Goal: Task Accomplishment & Management: Use online tool/utility

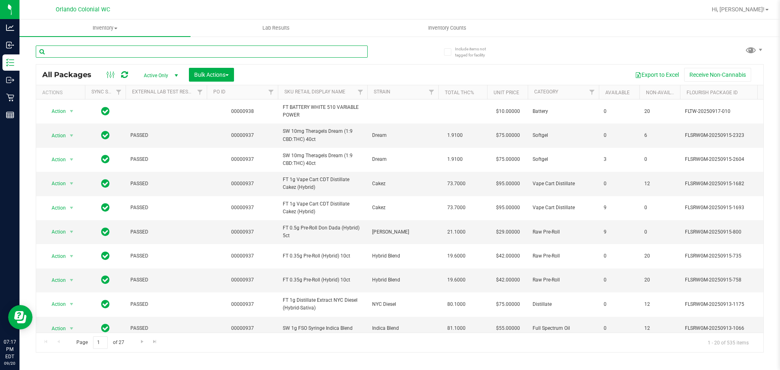
click at [91, 52] on input "text" at bounding box center [202, 51] width 332 height 12
click at [451, 27] on span "Inventory Counts" at bounding box center [447, 27] width 60 height 7
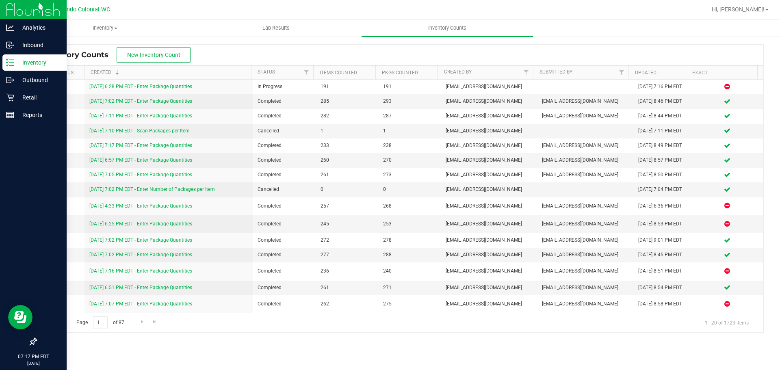
click at [9, 65] on icon at bounding box center [10, 62] width 8 height 8
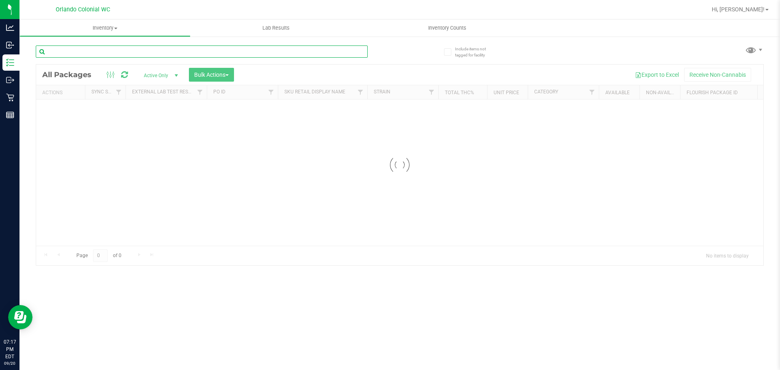
click at [186, 52] on input "text" at bounding box center [202, 51] width 332 height 12
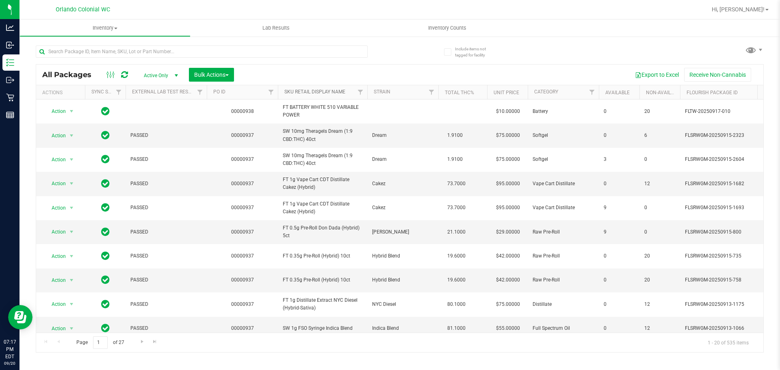
click at [327, 90] on link "SKU Retail Display Name" at bounding box center [314, 92] width 61 height 6
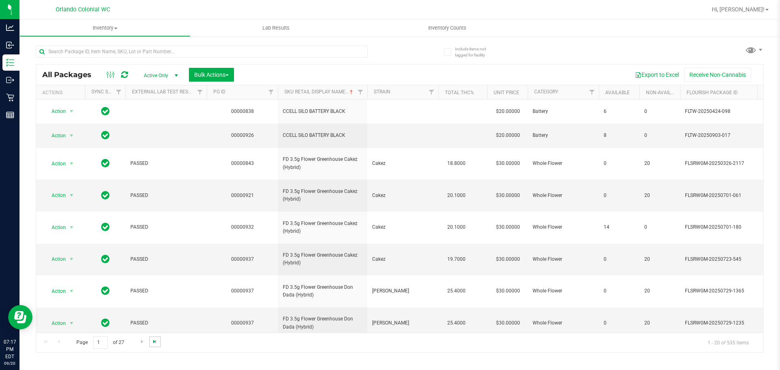
click at [154, 342] on span "Go to the last page" at bounding box center [155, 341] width 6 height 6
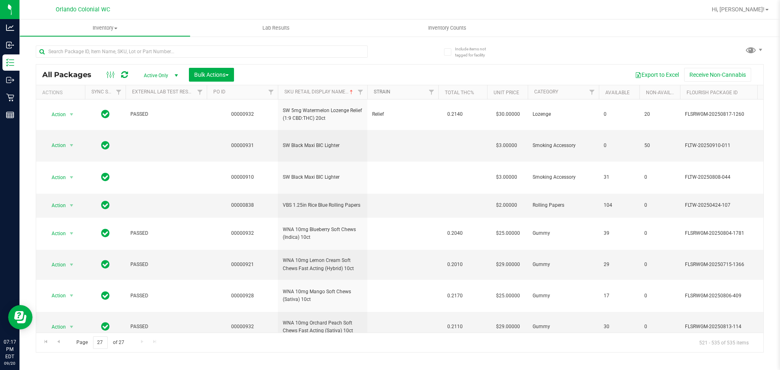
click at [388, 92] on link "Strain" at bounding box center [382, 92] width 17 height 6
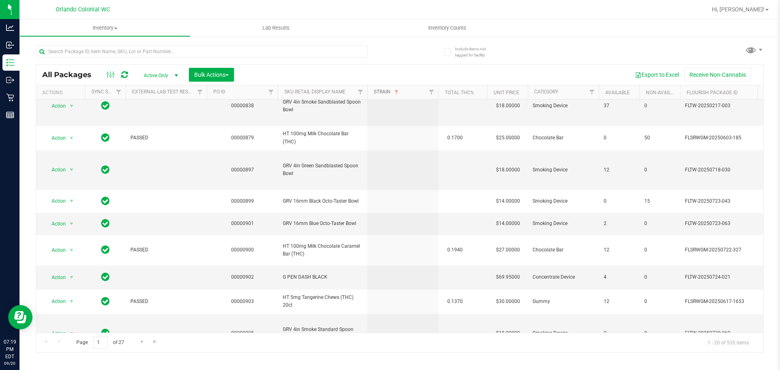
scroll to position [349, 0]
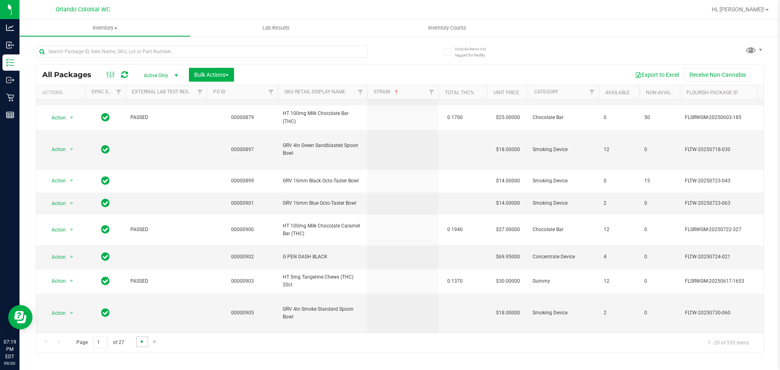
click at [141, 343] on span "Go to the next page" at bounding box center [142, 341] width 6 height 6
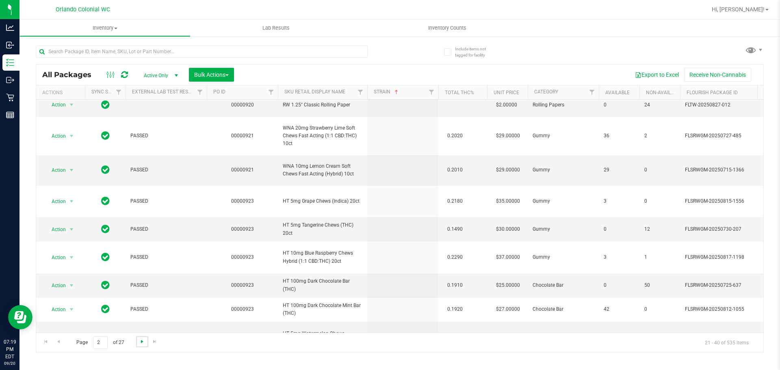
scroll to position [349, 0]
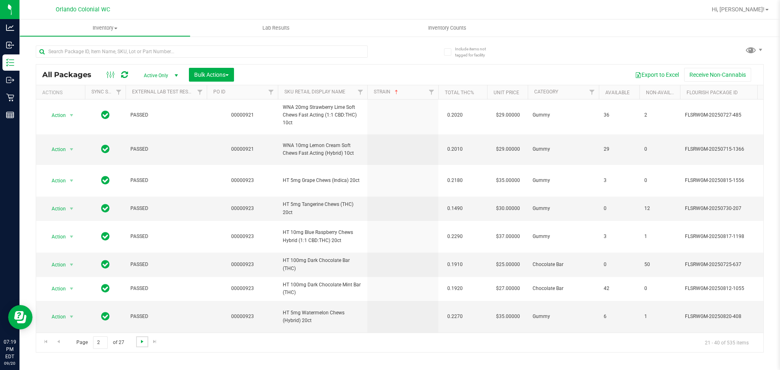
click at [142, 342] on span "Go to the next page" at bounding box center [142, 341] width 6 height 6
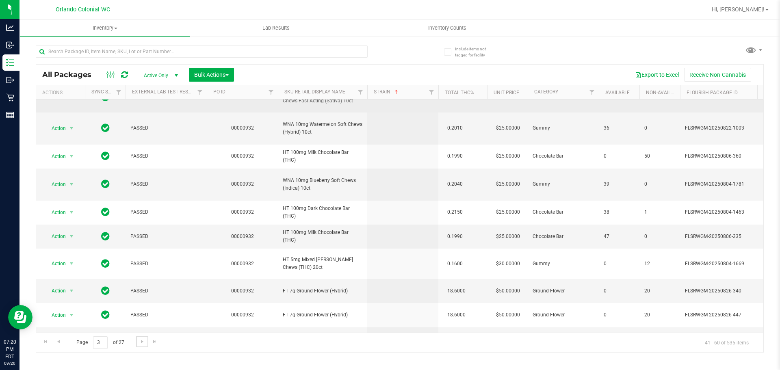
scroll to position [314, 0]
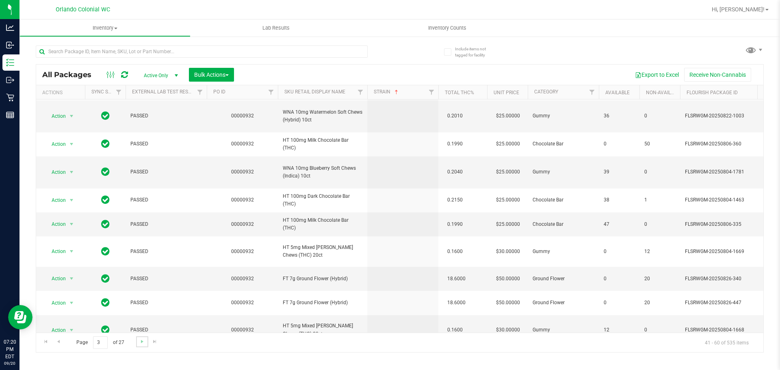
click at [138, 343] on link "Go to the next page" at bounding box center [142, 341] width 12 height 11
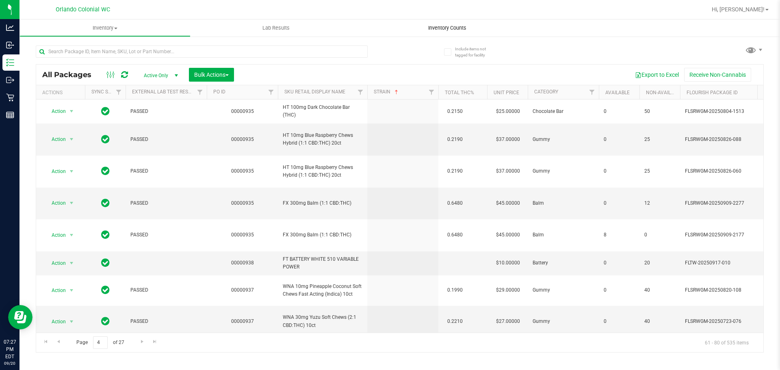
click at [459, 28] on span "Inventory Counts" at bounding box center [447, 27] width 60 height 7
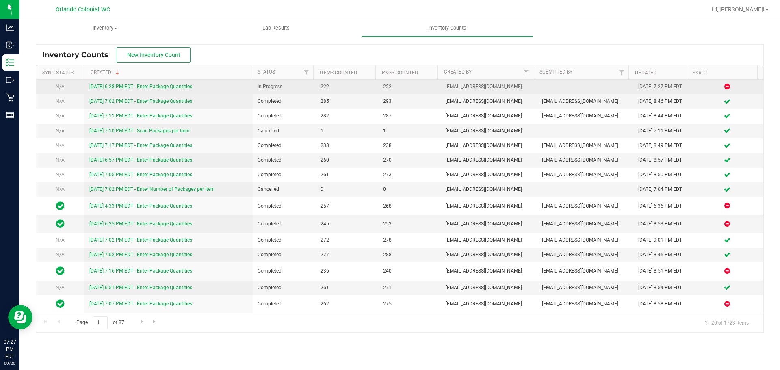
click at [108, 89] on link "[DATE] 6:28 PM EDT - Enter Package Quantities" at bounding box center [140, 87] width 103 height 6
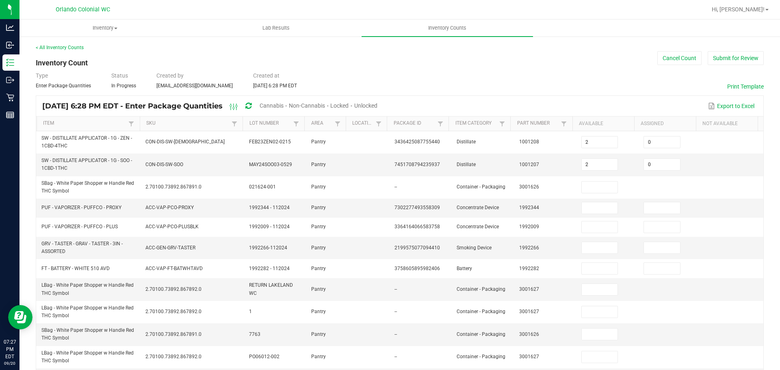
click at [284, 103] on span "Cannabis" at bounding box center [272, 105] width 24 height 6
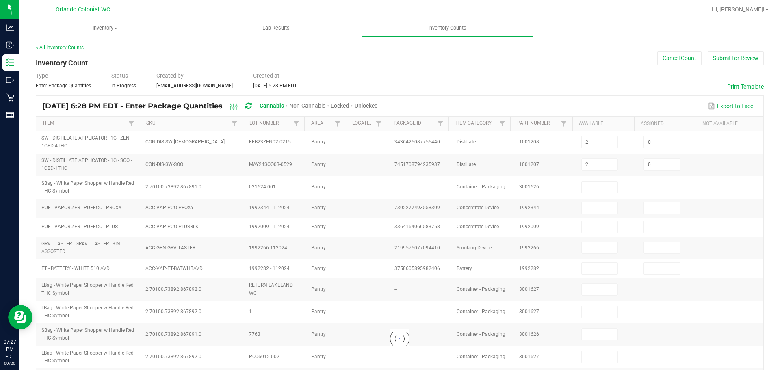
type input "4"
type input "0"
click at [378, 104] on span "Unlocked" at bounding box center [366, 105] width 23 height 6
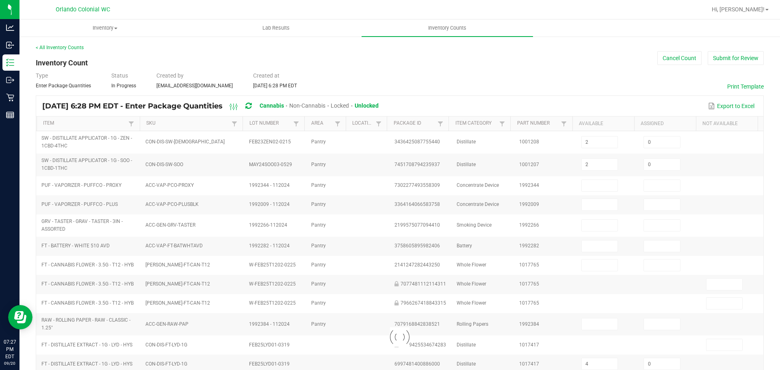
type input "9"
type input "1"
type input "0"
type input "1"
type input "0"
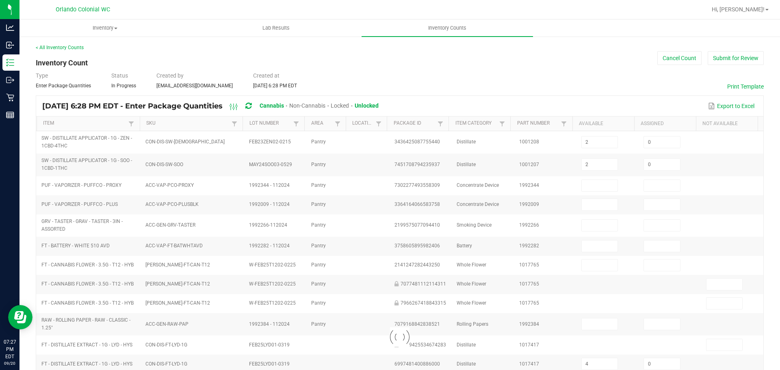
type input "0"
type input "1"
type input "0"
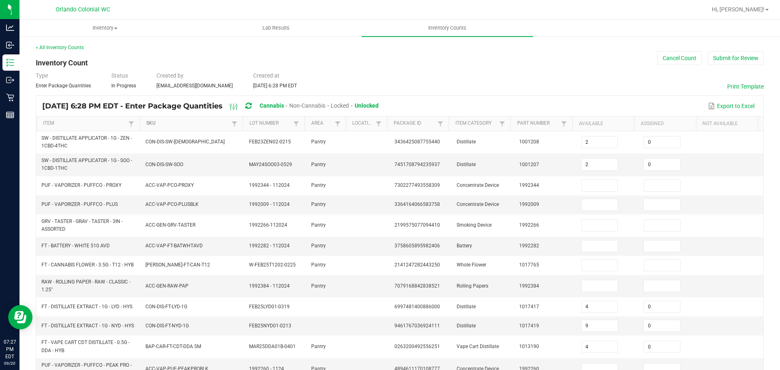
click at [160, 122] on link "SKU" at bounding box center [187, 123] width 83 height 6
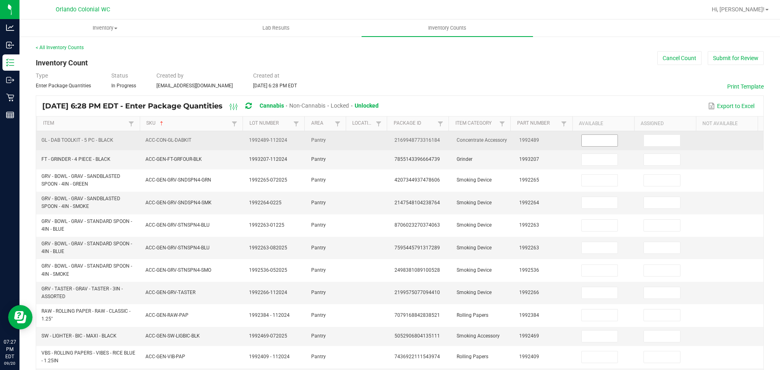
click at [586, 143] on input at bounding box center [600, 140] width 36 height 11
type input "5"
type input "0"
type input "7"
type input "0"
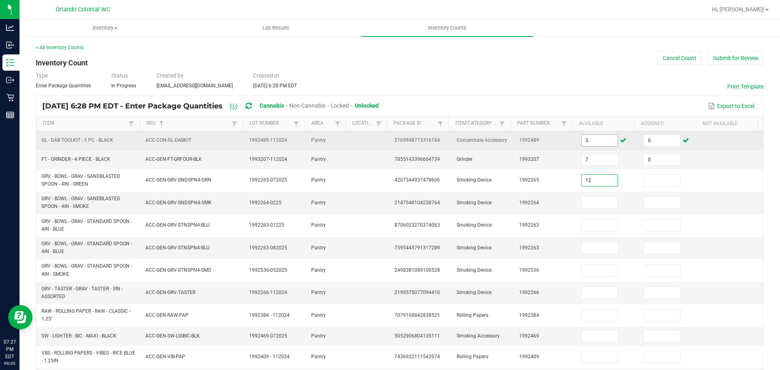
type input "12"
type input "0"
type input "37"
type input "0"
type input "2"
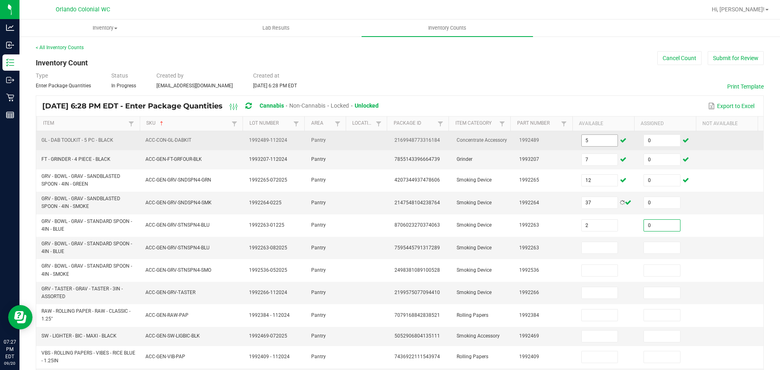
type input "0"
type input "1"
type input "11"
type input "0"
type input "2"
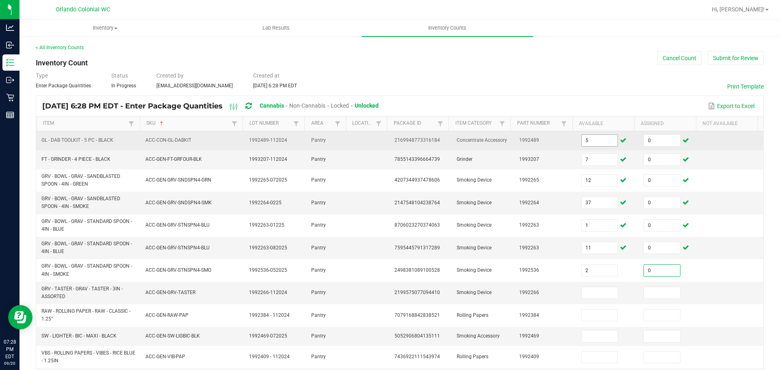
type input "0"
type input "2"
type input "0"
type input "35"
type input "0"
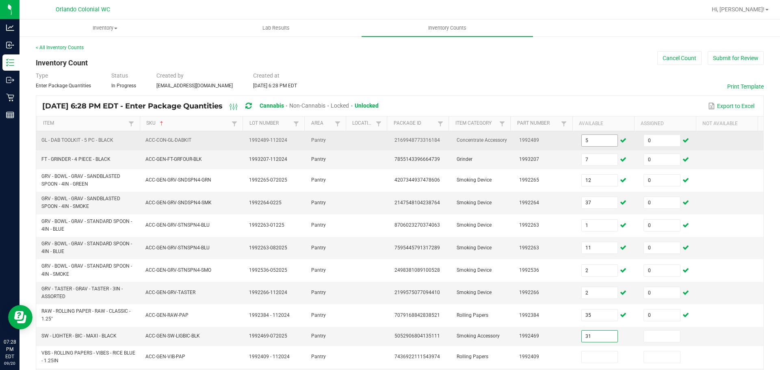
type input "31"
type input "0"
type input "104"
type input "0"
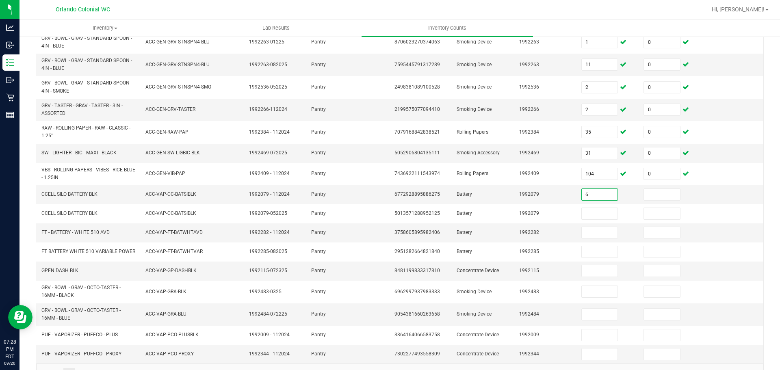
type input "6"
type input "0"
type input "8"
type input "0"
type input "1"
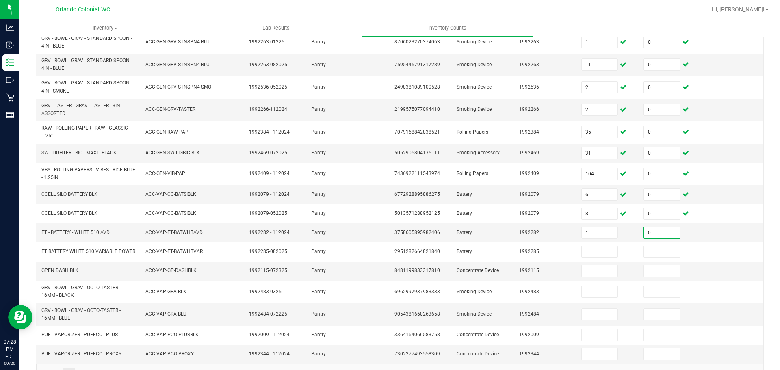
type input "0"
type input "12"
type input "0"
type input "4"
type input "0"
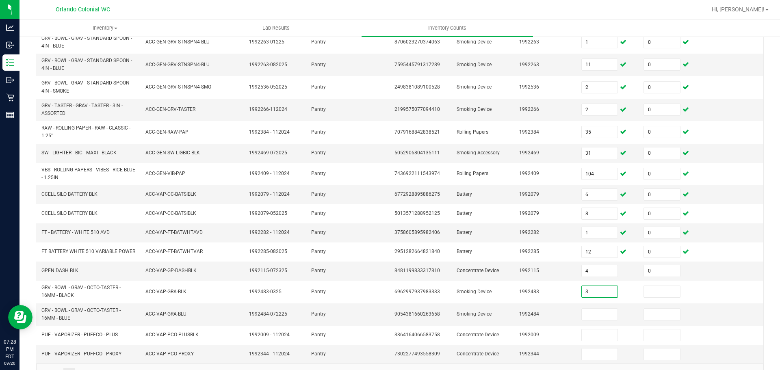
type input "3"
type input "0"
type input "5"
type input "2"
type input "0"
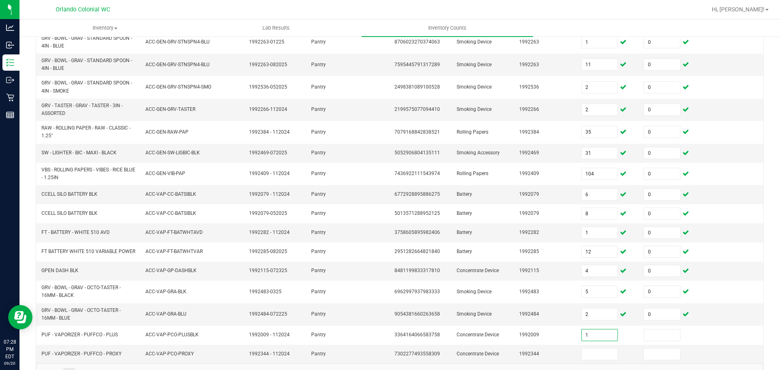
type input "1"
type input "0"
type input "5"
type input "0"
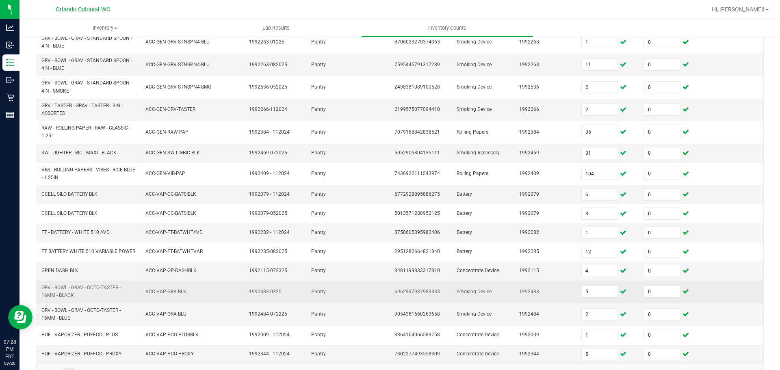
scroll to position [210, 0]
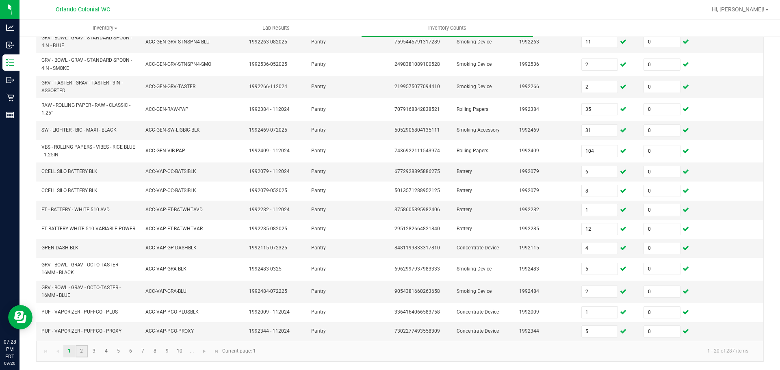
click at [82, 348] on link "2" at bounding box center [82, 351] width 12 height 12
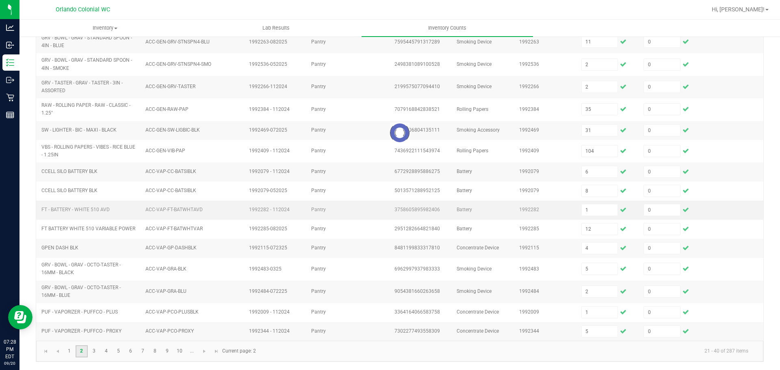
type input "9"
type input "5"
type input "8"
type input "6"
type input "3"
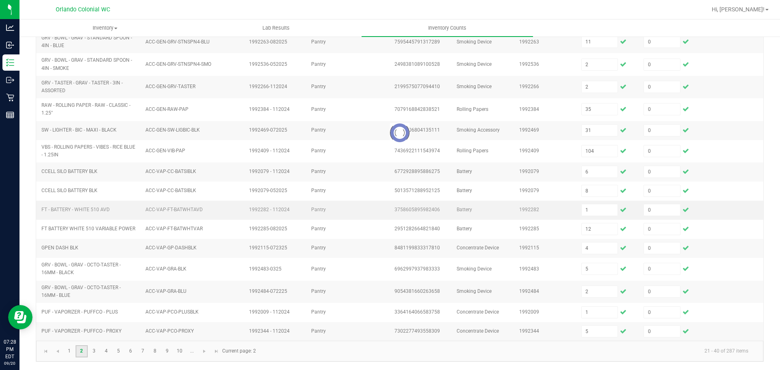
type input "12"
type input "8"
type input "10"
type input "9"
type input "11"
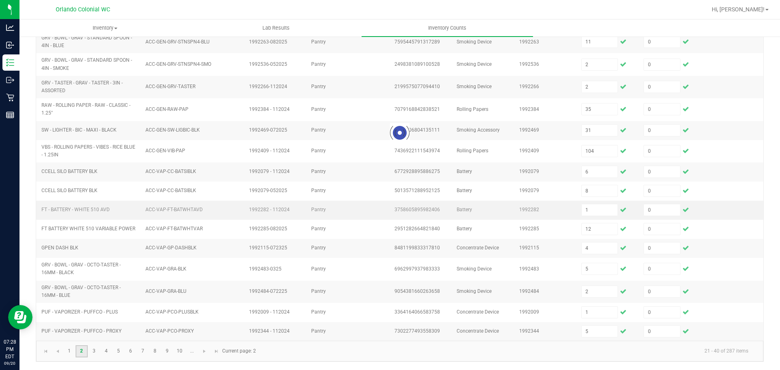
type input "2"
type input "10"
type input "8"
type input "6"
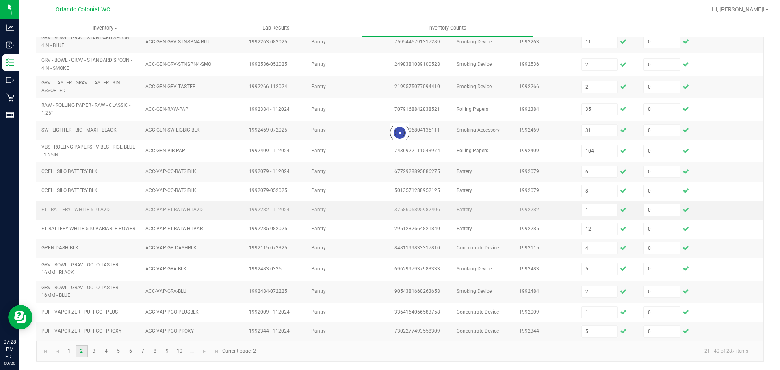
type input "9"
type input "1"
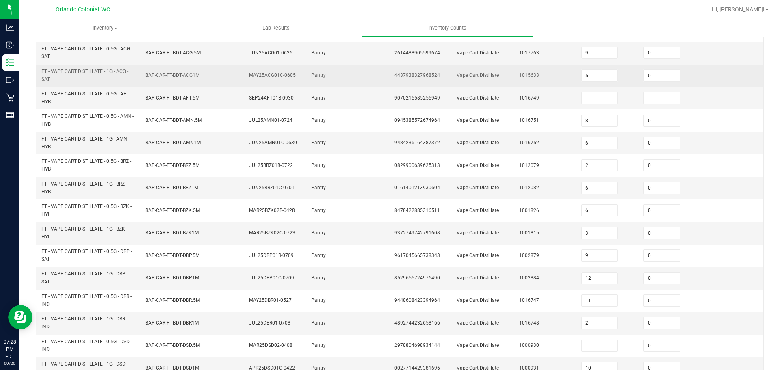
scroll to position [6, 0]
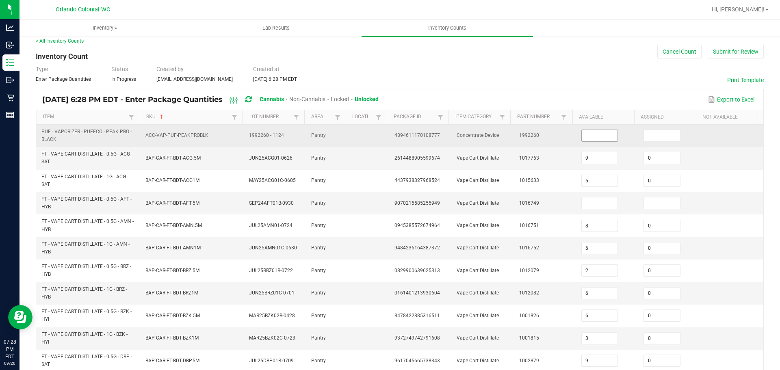
click at [605, 134] on input at bounding box center [600, 135] width 36 height 11
type input "1"
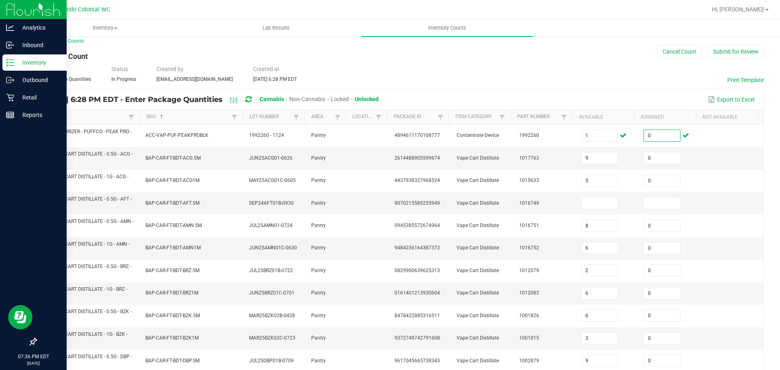
type input "0"
click at [16, 65] on p "Inventory" at bounding box center [38, 63] width 49 height 10
